Goal: Task Accomplishment & Management: Manage account settings

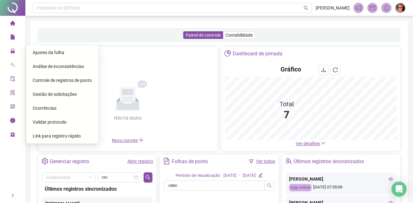
click at [51, 93] on span "Gestão de solicitações" at bounding box center [55, 94] width 44 height 5
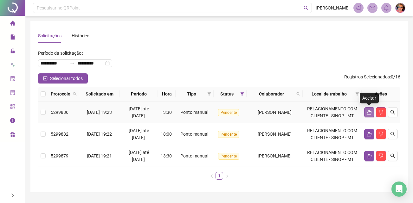
click at [370, 112] on icon "like" at bounding box center [369, 112] width 4 height 5
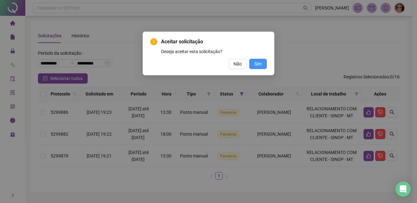
click at [257, 62] on span "Sim" at bounding box center [258, 63] width 7 height 7
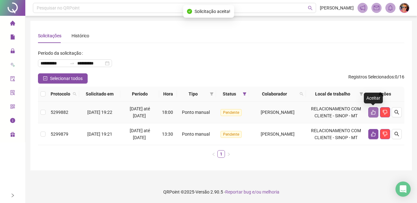
click at [372, 112] on icon "like" at bounding box center [373, 112] width 4 height 5
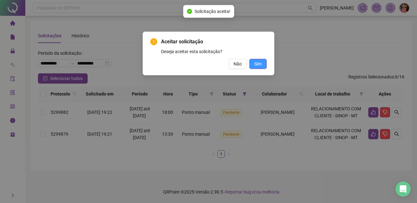
click at [264, 62] on button "Sim" at bounding box center [258, 64] width 17 height 10
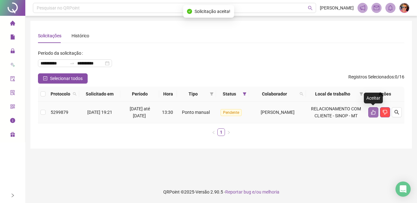
click at [371, 113] on icon "like" at bounding box center [373, 112] width 5 height 5
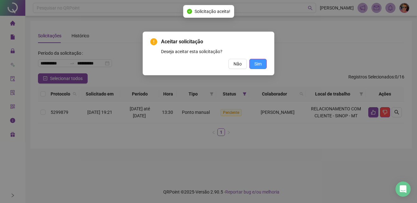
click at [255, 60] on span "Sim" at bounding box center [258, 63] width 7 height 7
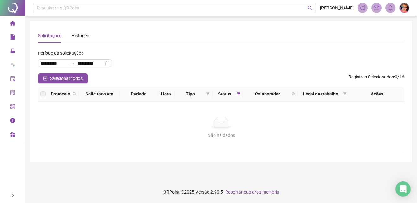
click at [113, 153] on div "Não há dados Não há dados" at bounding box center [221, 128] width 367 height 53
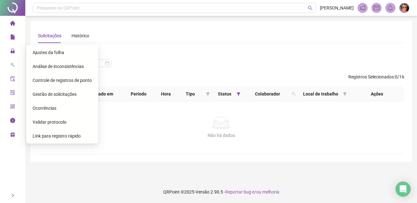
click at [46, 51] on span "Ajustes da folha" at bounding box center [49, 52] width 32 height 5
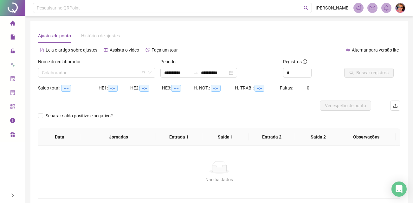
type input "**********"
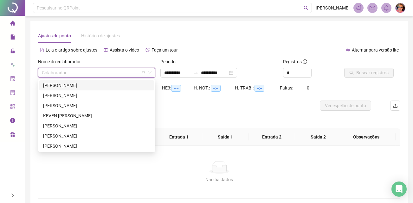
click at [106, 73] on input "search" at bounding box center [94, 72] width 104 height 9
click at [96, 83] on div "[PERSON_NAME]" at bounding box center [96, 85] width 107 height 7
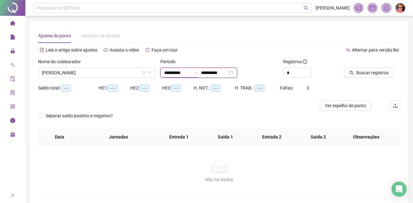
drag, startPoint x: 196, startPoint y: 71, endPoint x: 148, endPoint y: 65, distance: 48.1
click at [148, 65] on div "**********" at bounding box center [218, 70] width 367 height 25
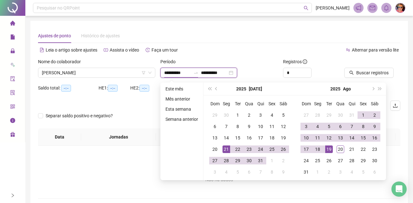
type input "**********"
click at [227, 72] on input "**********" at bounding box center [214, 72] width 27 height 7
click at [258, 63] on div "Período" at bounding box center [218, 62] width 117 height 9
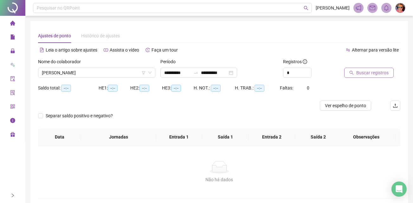
click at [367, 73] on span "Buscar registros" at bounding box center [372, 72] width 32 height 7
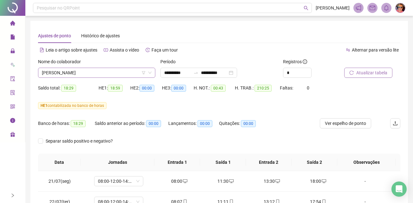
click at [128, 73] on span "[PERSON_NAME]" at bounding box center [97, 72] width 110 height 9
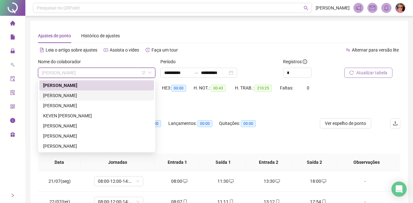
click at [86, 97] on div "[PERSON_NAME]" at bounding box center [96, 95] width 107 height 7
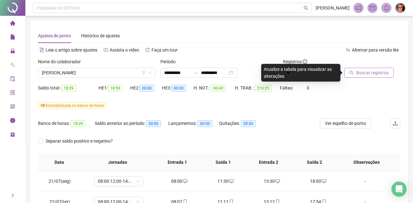
click at [362, 72] on span "Buscar registros" at bounding box center [372, 72] width 32 height 7
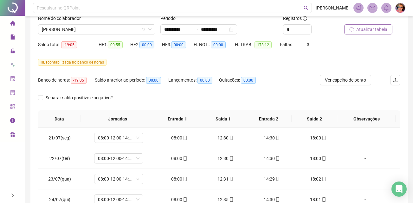
scroll to position [43, 0]
click at [149, 29] on icon "down" at bounding box center [150, 30] width 4 height 4
click at [130, 30] on span "[PERSON_NAME]" at bounding box center [97, 29] width 110 height 9
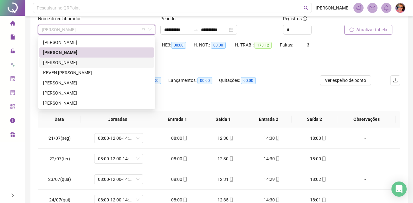
click at [115, 61] on div "[PERSON_NAME]" at bounding box center [96, 62] width 107 height 7
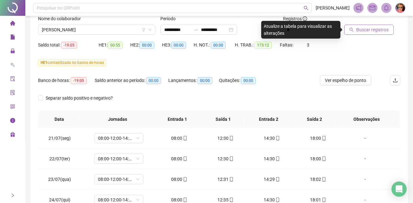
click at [371, 32] on span "Buscar registros" at bounding box center [372, 29] width 32 height 7
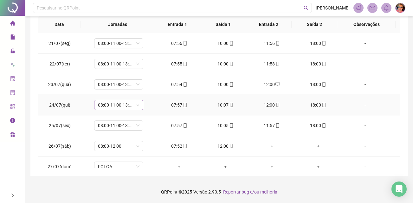
scroll to position [0, 0]
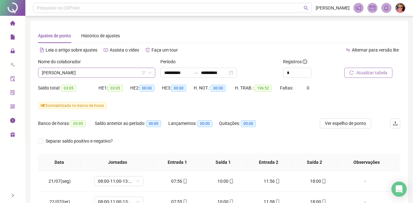
click at [130, 72] on span "[PERSON_NAME]" at bounding box center [97, 72] width 110 height 9
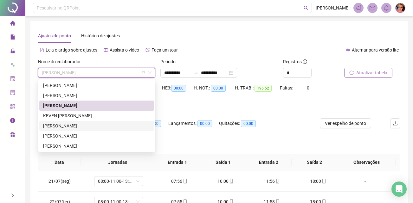
click at [102, 126] on div "[PERSON_NAME]" at bounding box center [96, 126] width 107 height 7
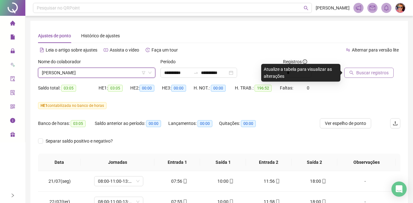
click at [363, 72] on span "Buscar registros" at bounding box center [372, 72] width 32 height 7
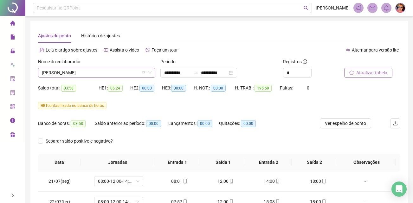
click at [127, 70] on span "[PERSON_NAME]" at bounding box center [97, 72] width 110 height 9
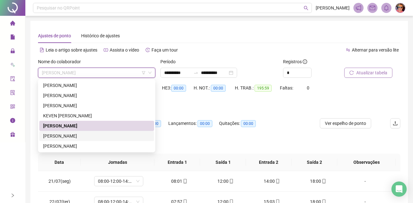
click at [112, 135] on div "[PERSON_NAME]" at bounding box center [96, 136] width 107 height 7
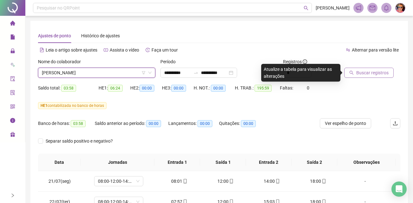
click at [363, 74] on span "Buscar registros" at bounding box center [372, 72] width 32 height 7
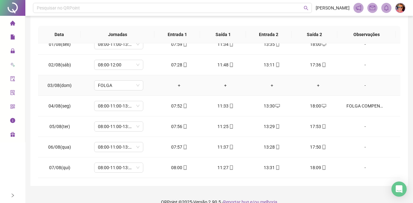
scroll to position [229, 0]
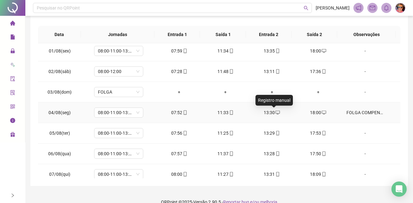
click at [275, 111] on icon "desktop" at bounding box center [277, 113] width 4 height 4
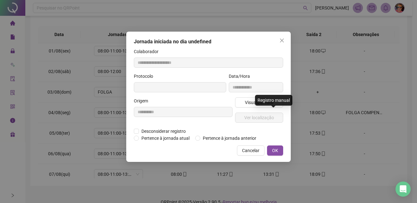
type input "**********"
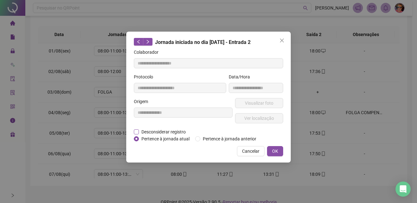
click at [137, 129] on label "Desconsiderar registro" at bounding box center [163, 132] width 59 height 7
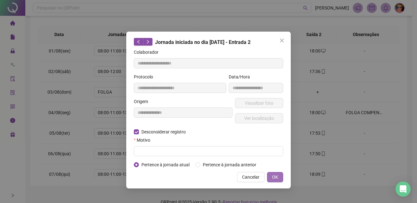
click at [277, 177] on span "OK" at bounding box center [275, 177] width 6 height 7
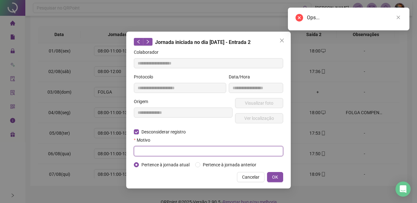
click at [174, 149] on input "text" at bounding box center [208, 151] width 149 height 10
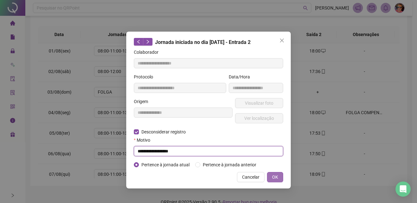
type input "**********"
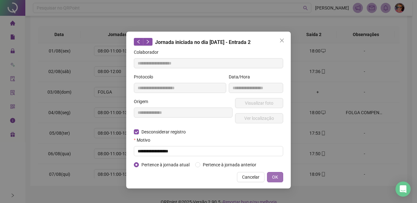
click at [280, 176] on button "OK" at bounding box center [275, 177] width 16 height 10
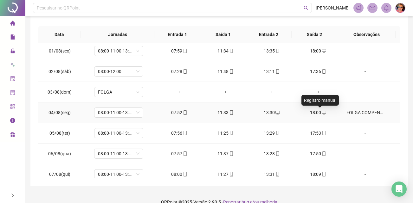
click at [321, 111] on icon "desktop" at bounding box center [323, 113] width 4 height 4
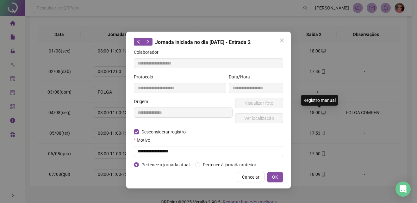
type input "**********"
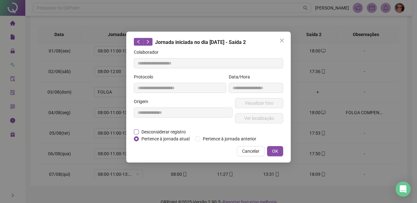
click at [135, 129] on label "Desconsiderar registro" at bounding box center [163, 132] width 59 height 7
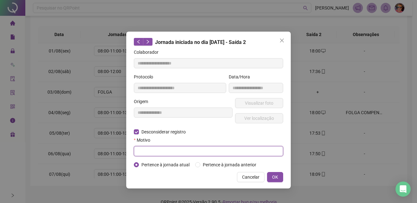
click at [163, 155] on input "text" at bounding box center [208, 151] width 149 height 10
type input "**********"
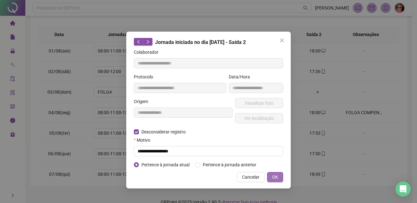
click at [271, 177] on button "OK" at bounding box center [275, 177] width 16 height 10
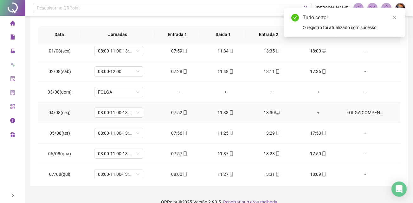
click at [271, 115] on div "13:30" at bounding box center [271, 112] width 36 height 7
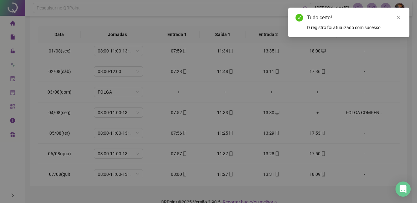
type input "**********"
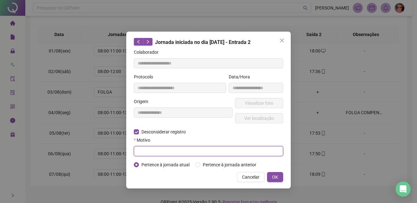
click at [181, 154] on input "text" at bounding box center [208, 151] width 149 height 10
type input "**********"
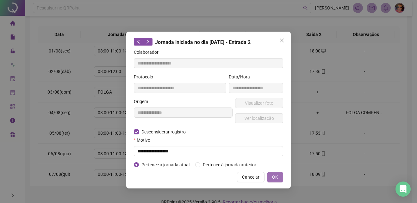
click at [279, 175] on button "OK" at bounding box center [275, 177] width 16 height 10
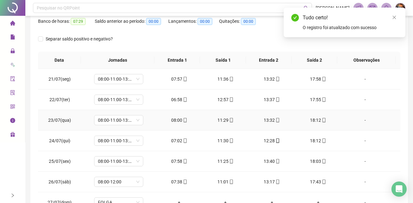
scroll to position [0, 0]
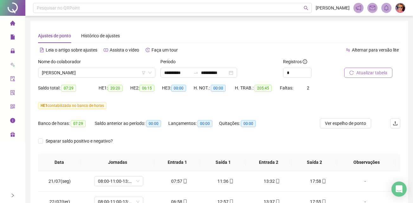
click at [366, 72] on span "Atualizar tabela" at bounding box center [371, 72] width 31 height 7
click at [112, 70] on span "[PERSON_NAME]" at bounding box center [97, 72] width 110 height 9
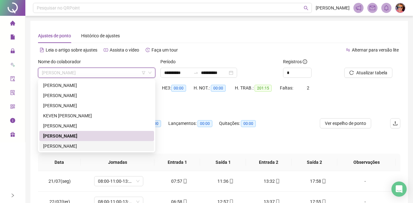
click at [73, 144] on div "[PERSON_NAME]" at bounding box center [96, 146] width 107 height 7
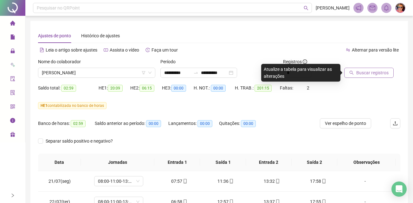
click at [365, 72] on span "Buscar registros" at bounding box center [372, 72] width 32 height 7
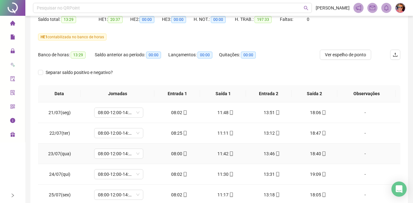
scroll to position [7, 0]
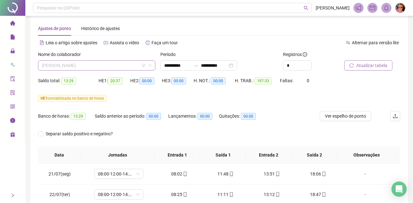
click at [111, 66] on span "[PERSON_NAME]" at bounding box center [97, 65] width 110 height 9
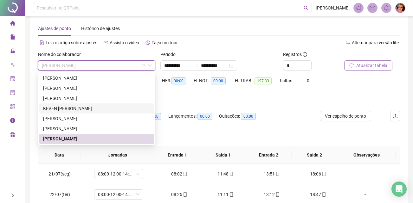
click at [87, 107] on div "KEVEN [PERSON_NAME]" at bounding box center [96, 108] width 107 height 7
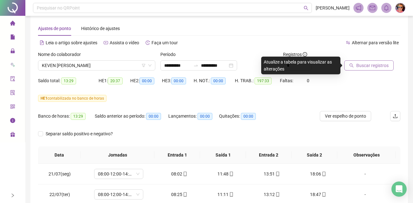
click at [360, 64] on span "Buscar registros" at bounding box center [372, 65] width 32 height 7
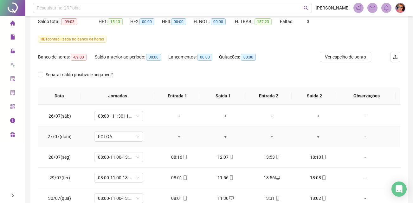
scroll to position [95, 0]
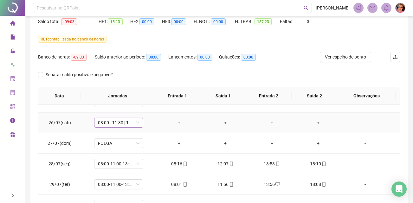
click at [138, 122] on span "08:00 - 11:30 | 13:30 - 18:00" at bounding box center [118, 122] width 41 height 9
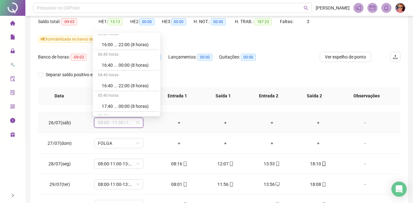
scroll to position [3768, 0]
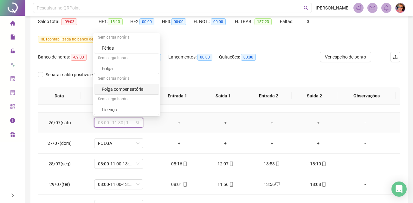
click at [121, 86] on div "Folga compensatória" at bounding box center [129, 89] width 54 height 7
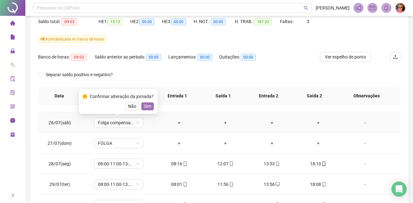
click at [146, 107] on span "Sim" at bounding box center [147, 106] width 7 height 7
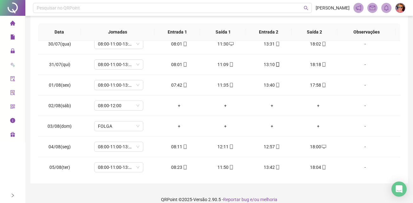
scroll to position [194, 0]
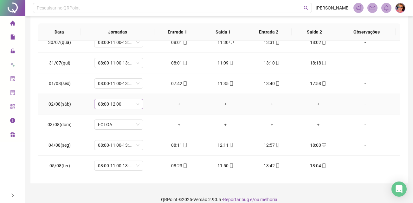
click at [136, 104] on span "08:00-12:00" at bounding box center [118, 103] width 41 height 9
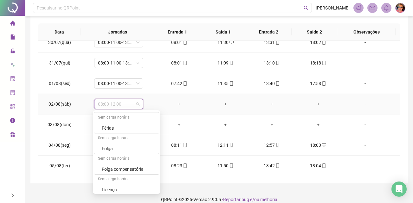
scroll to position [3768, 0]
click at [121, 165] on div "Folga compensatória" at bounding box center [129, 166] width 54 height 7
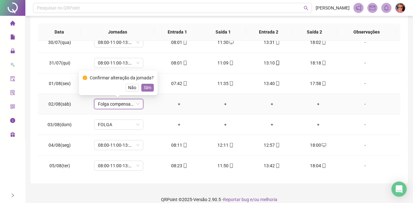
click at [147, 89] on span "Sim" at bounding box center [147, 87] width 7 height 7
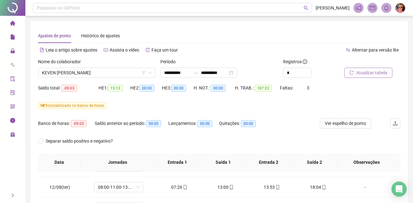
scroll to position [419, 0]
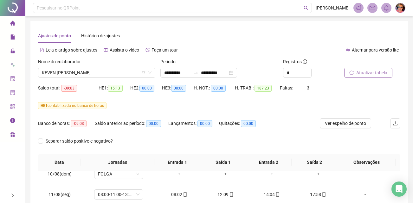
click at [374, 72] on span "Atualizar tabela" at bounding box center [371, 72] width 31 height 7
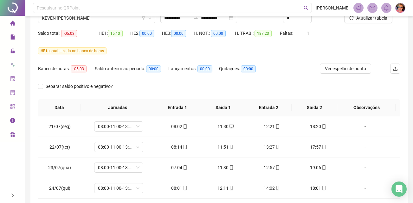
scroll to position [3, 0]
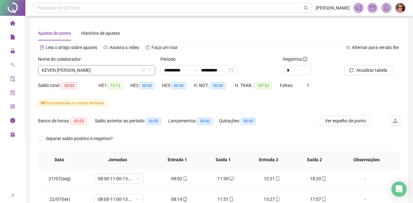
click at [125, 69] on span "KEVEN [PERSON_NAME]" at bounding box center [97, 70] width 110 height 9
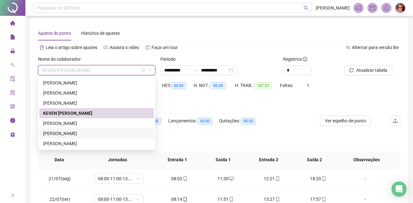
click at [63, 134] on div "[PERSON_NAME]" at bounding box center [96, 133] width 107 height 7
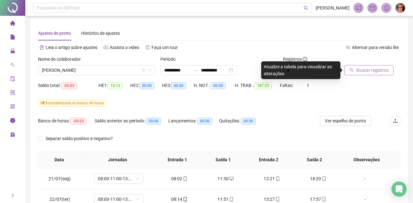
click at [373, 69] on span "Buscar registros" at bounding box center [372, 70] width 32 height 7
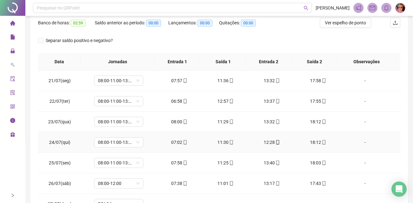
scroll to position [0, 0]
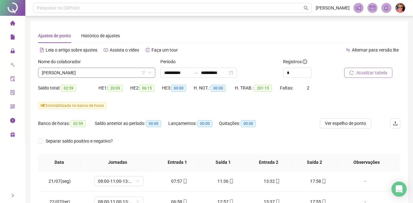
click at [130, 72] on span "[PERSON_NAME]" at bounding box center [97, 72] width 110 height 9
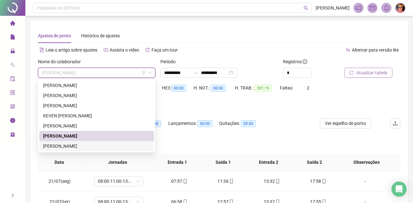
click at [52, 147] on div "[PERSON_NAME]" at bounding box center [96, 146] width 107 height 7
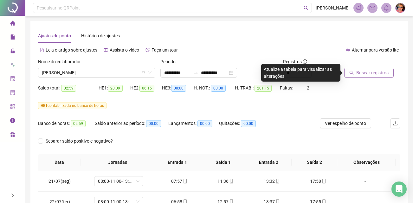
click at [370, 72] on span "Buscar registros" at bounding box center [372, 72] width 32 height 7
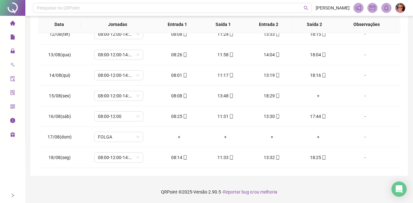
scroll to position [451, 0]
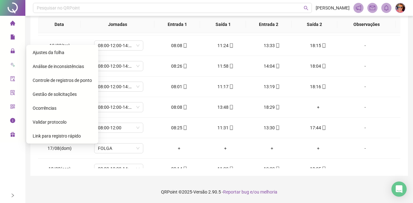
click at [52, 93] on span "Gestão de solicitações" at bounding box center [55, 94] width 44 height 5
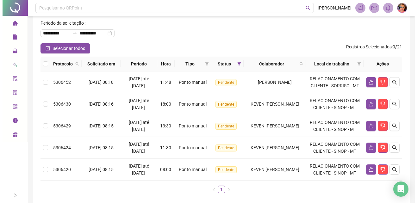
scroll to position [60, 0]
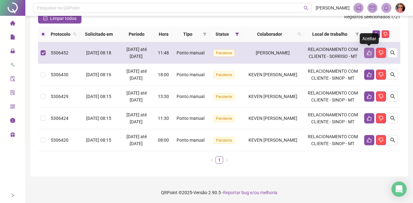
click at [369, 54] on icon "like" at bounding box center [368, 52] width 5 height 5
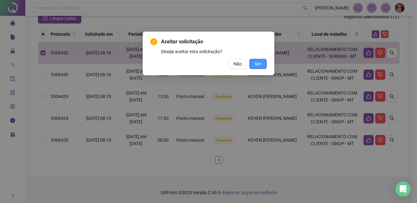
click at [257, 61] on span "Sim" at bounding box center [258, 63] width 7 height 7
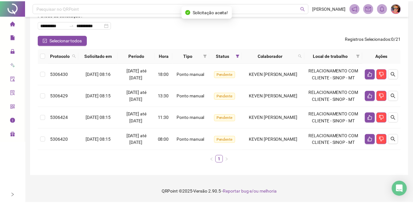
scroll to position [38, 0]
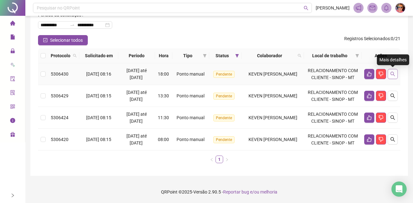
click at [392, 74] on icon "search" at bounding box center [392, 74] width 5 height 5
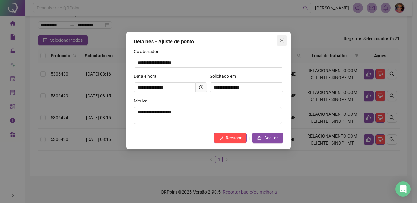
click at [283, 41] on icon "close" at bounding box center [282, 41] width 4 height 4
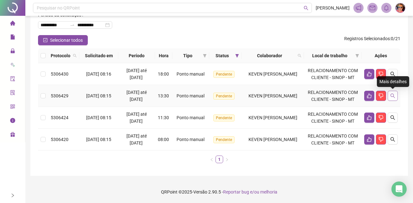
click at [394, 97] on icon "search" at bounding box center [392, 95] width 5 height 5
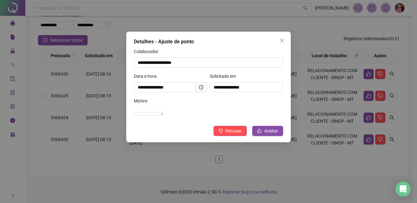
click at [283, 41] on icon "close" at bounding box center [282, 41] width 4 height 4
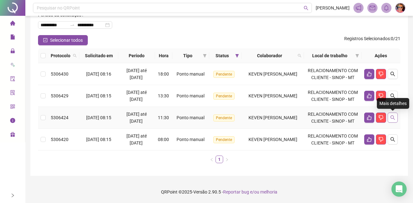
click at [391, 114] on button "button" at bounding box center [392, 118] width 10 height 10
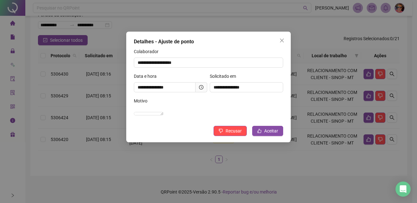
click at [284, 40] on icon "close" at bounding box center [282, 40] width 5 height 5
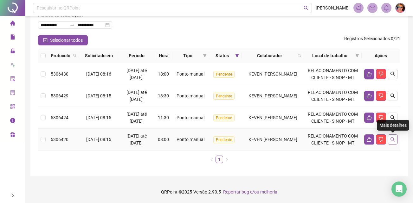
click at [390, 139] on icon "search" at bounding box center [392, 139] width 4 height 4
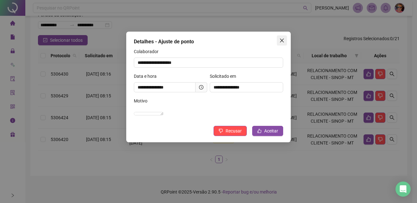
click at [281, 40] on icon "close" at bounding box center [282, 41] width 4 height 4
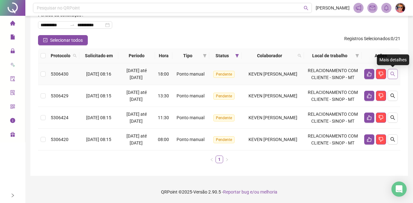
click at [389, 74] on button "button" at bounding box center [392, 74] width 10 height 10
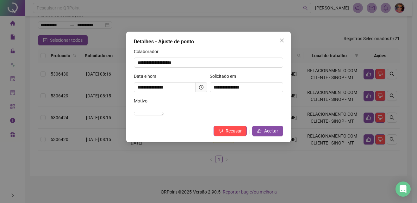
click at [282, 41] on icon "close" at bounding box center [282, 41] width 4 height 4
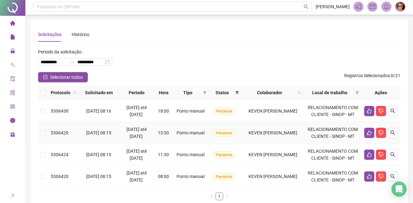
scroll to position [0, 0]
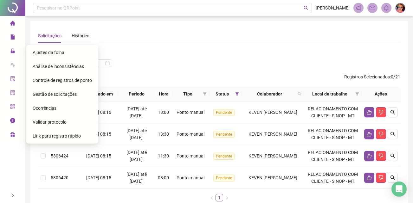
click at [50, 51] on span "Ajustes da folha" at bounding box center [49, 52] width 32 height 5
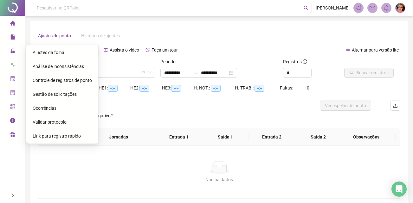
type input "**********"
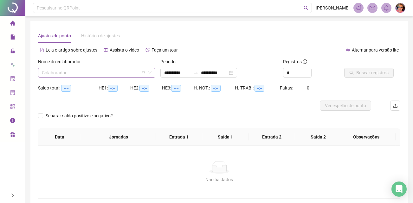
click at [136, 72] on input "search" at bounding box center [94, 72] width 104 height 9
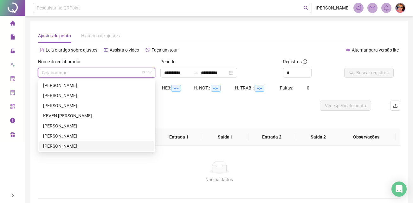
click at [54, 144] on div "[PERSON_NAME]" at bounding box center [96, 146] width 107 height 7
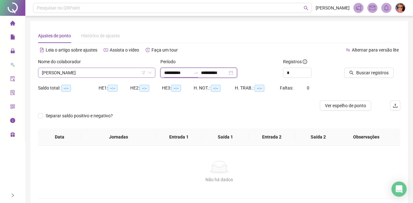
drag, startPoint x: 187, startPoint y: 70, endPoint x: 141, endPoint y: 69, distance: 46.2
click at [141, 69] on div "**********" at bounding box center [218, 70] width 367 height 25
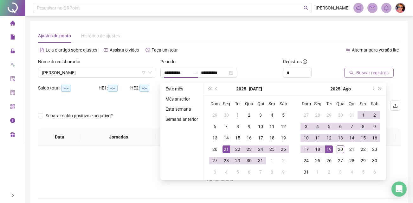
click at [371, 73] on span "Buscar registros" at bounding box center [372, 72] width 32 height 7
type input "**********"
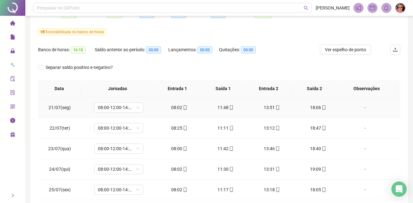
scroll to position [43, 0]
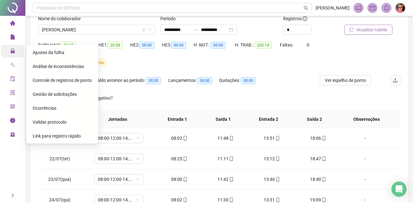
click at [14, 53] on icon "lock" at bounding box center [12, 51] width 4 height 4
click at [44, 97] on span "Gestão de solicitações" at bounding box center [55, 94] width 44 height 5
